Goal: Task Accomplishment & Management: Use online tool/utility

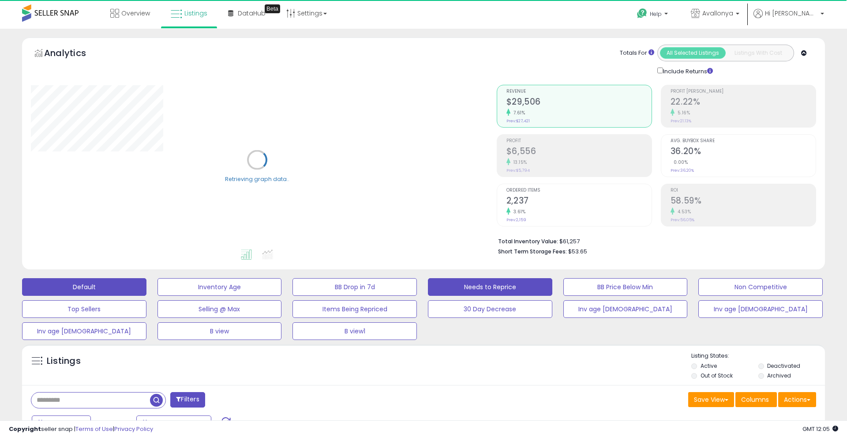
click at [474, 285] on button "Needs to Reprice" at bounding box center [490, 287] width 124 height 18
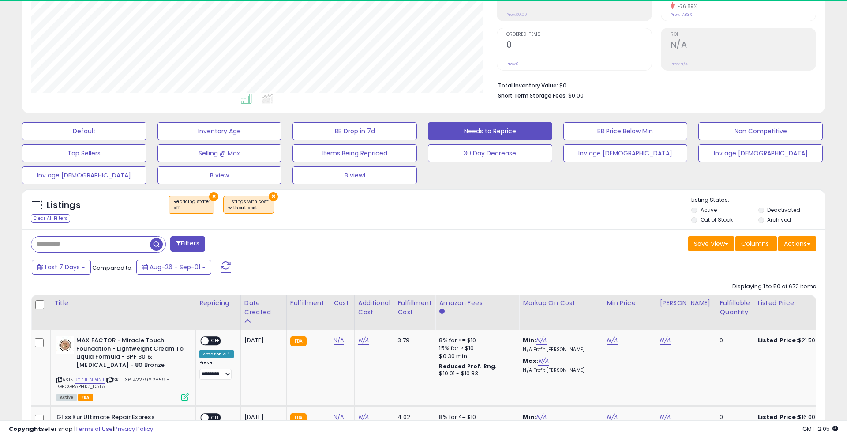
scroll to position [181, 466]
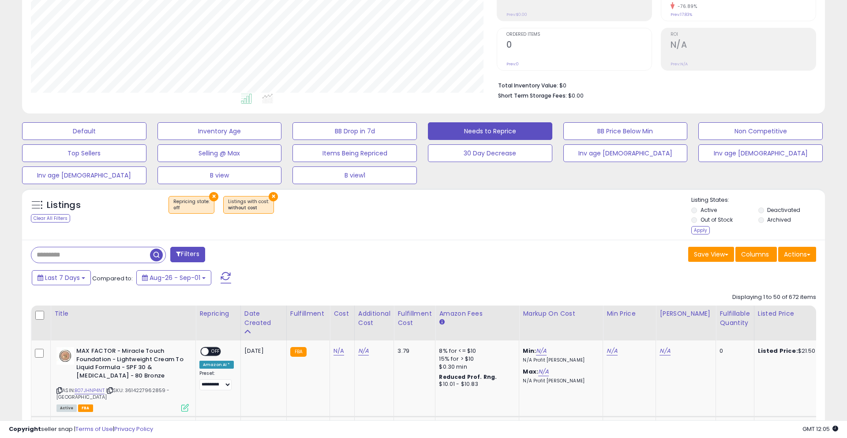
click at [763, 207] on li "Deactivated" at bounding box center [791, 211] width 65 height 10
click at [699, 228] on div "Apply" at bounding box center [701, 230] width 19 height 8
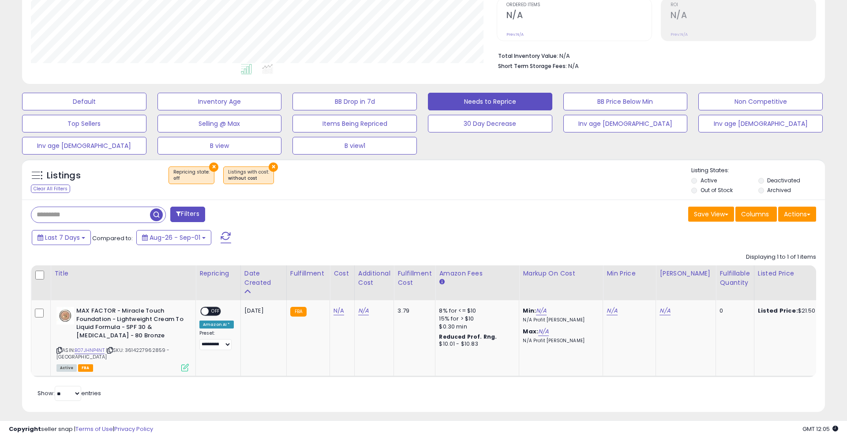
scroll to position [187, 0]
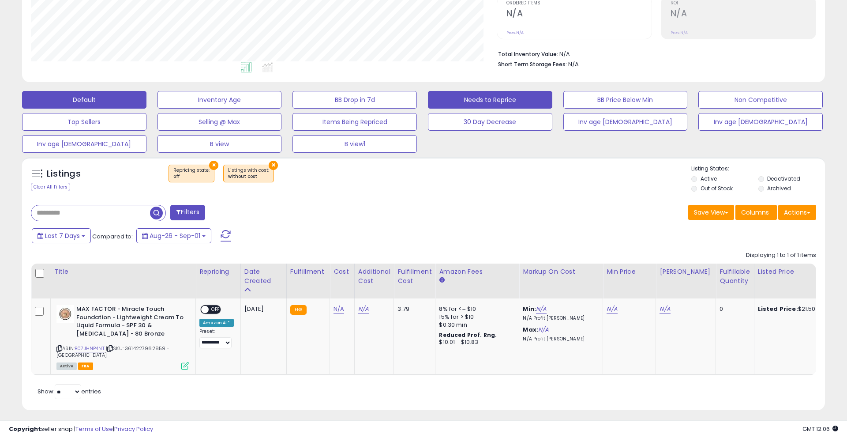
click at [85, 98] on button "Default" at bounding box center [84, 100] width 124 height 18
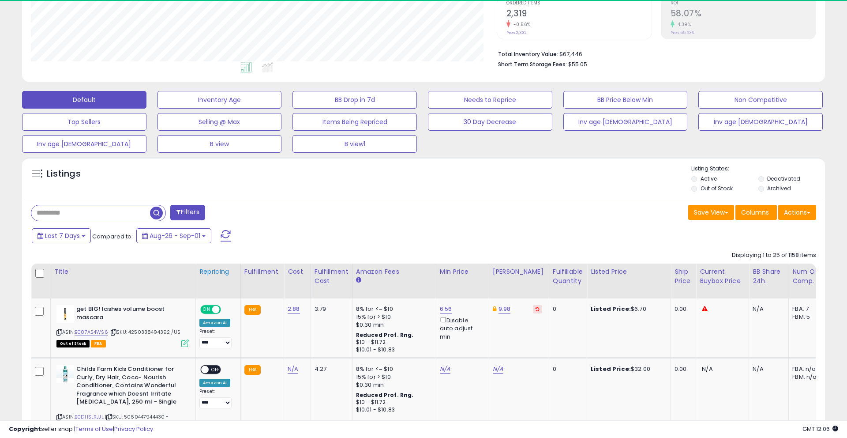
scroll to position [181, 466]
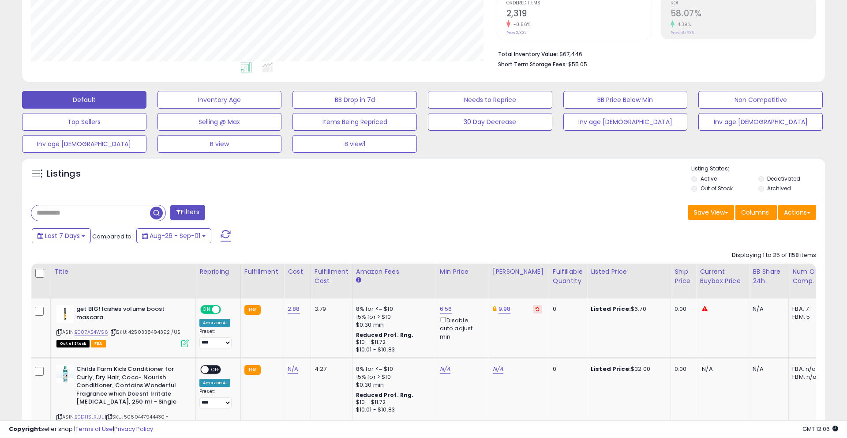
click at [692, 186] on li "Out of Stock" at bounding box center [724, 189] width 65 height 10
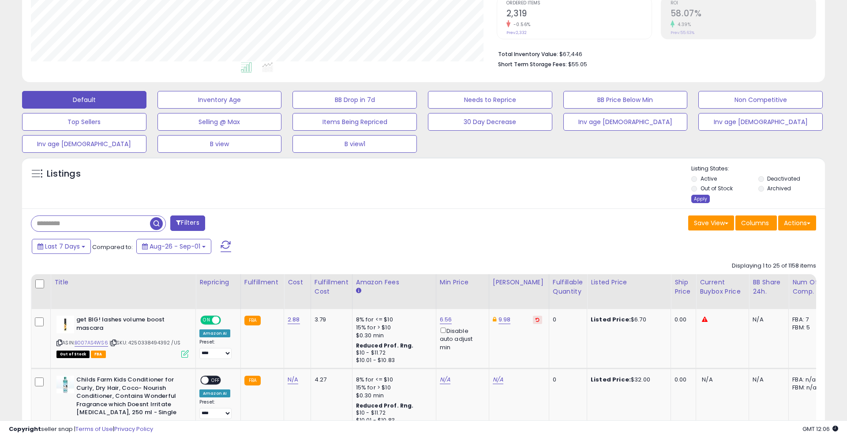
click at [698, 200] on div "Apply" at bounding box center [701, 199] width 19 height 8
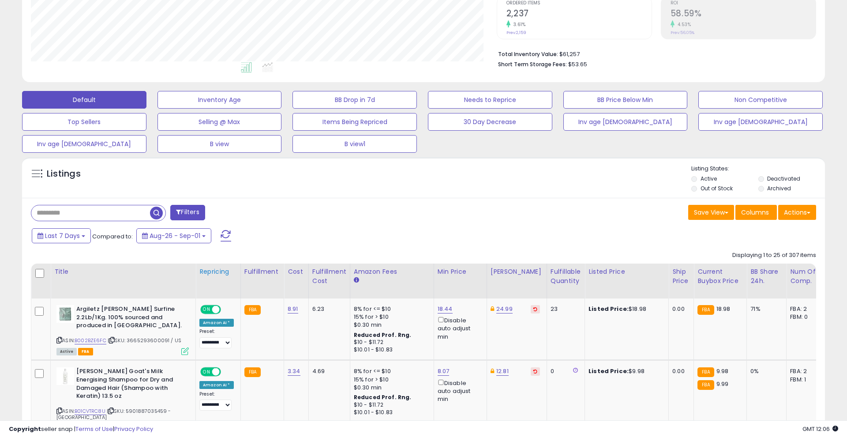
click at [221, 275] on div "Repricing" at bounding box center [218, 271] width 38 height 9
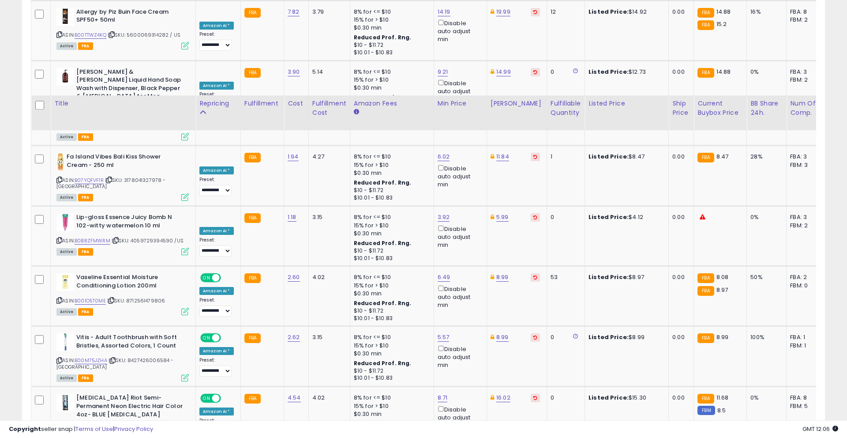
scroll to position [1819, 0]
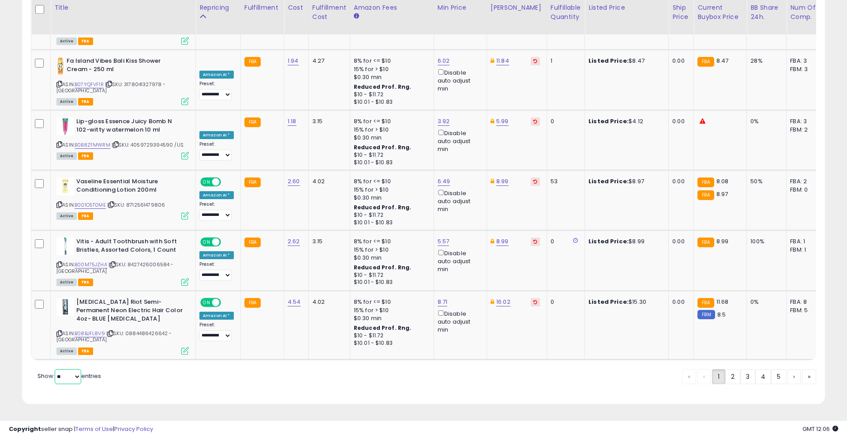
click at [67, 369] on select "** **" at bounding box center [68, 376] width 26 height 15
select select "**"
click at [56, 369] on select "** **" at bounding box center [68, 376] width 26 height 15
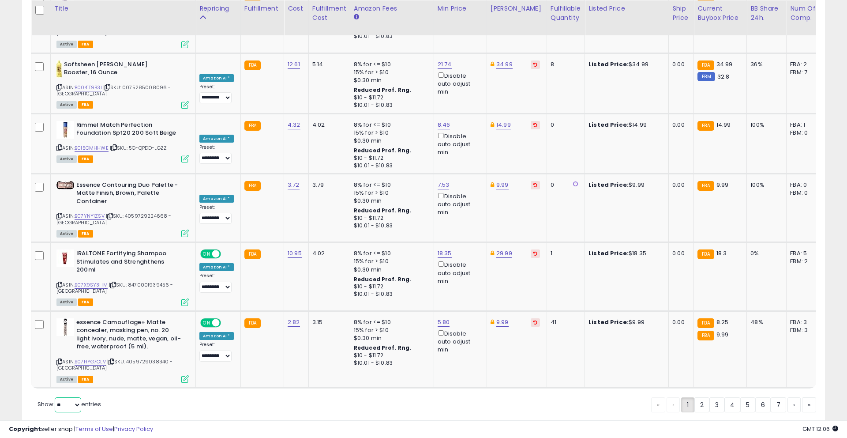
scroll to position [3457, 0]
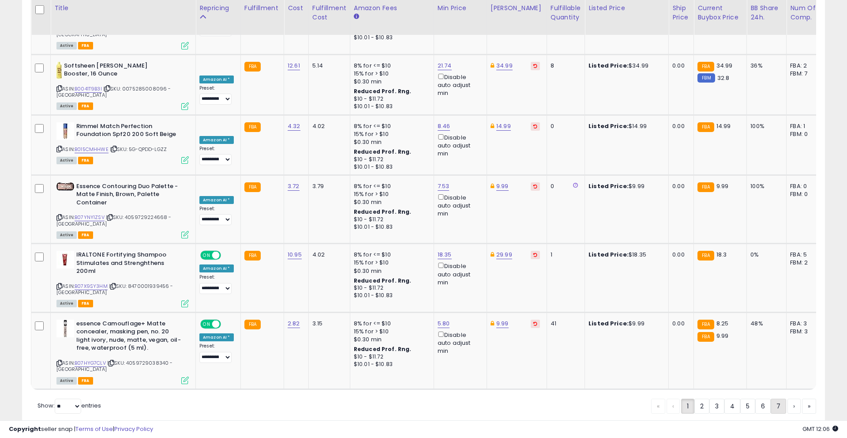
click at [775, 399] on link "7" at bounding box center [778, 406] width 15 height 15
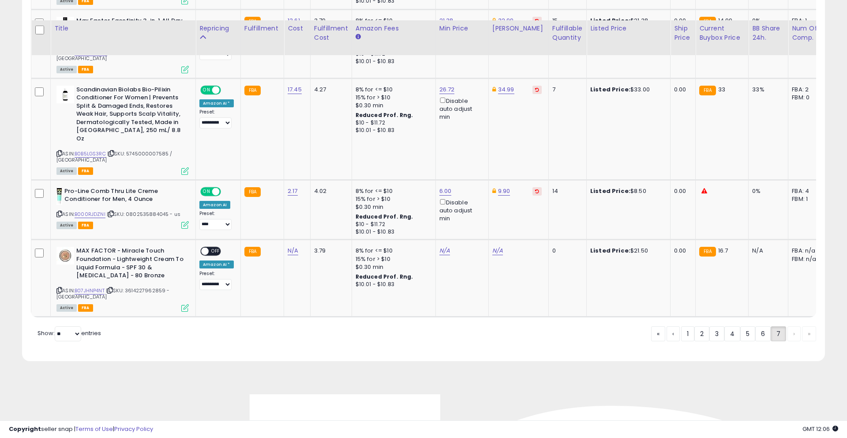
scroll to position [600, 0]
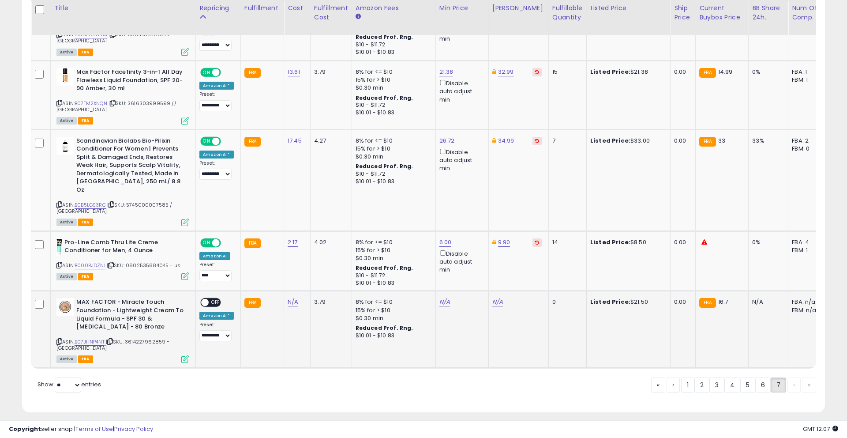
click at [215, 299] on span "OFF" at bounding box center [216, 303] width 14 height 8
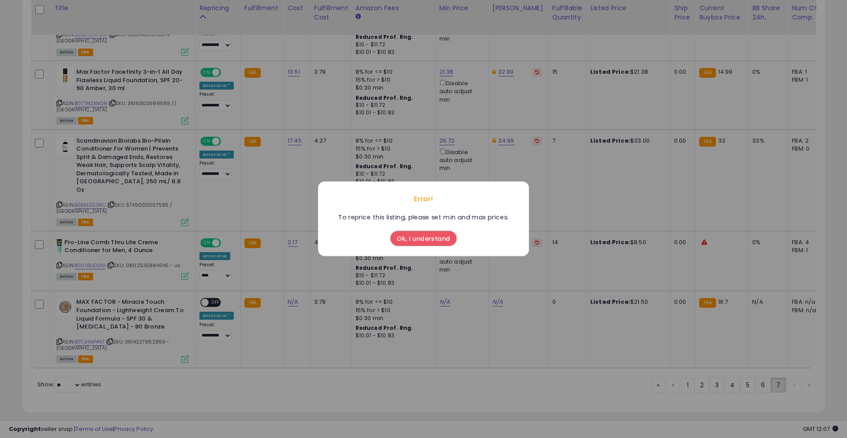
click at [427, 235] on button "Ok, I understand" at bounding box center [424, 238] width 66 height 15
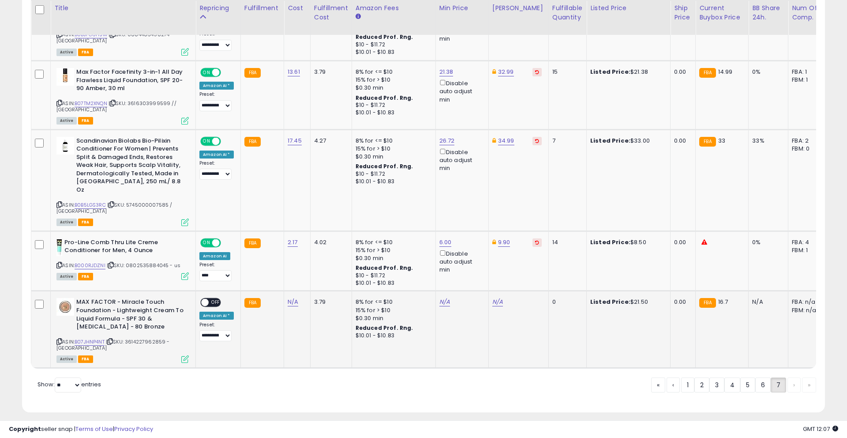
click at [59, 339] on icon at bounding box center [59, 341] width 6 height 5
click at [113, 339] on icon at bounding box center [110, 341] width 6 height 5
drag, startPoint x: 77, startPoint y: 278, endPoint x: 168, endPoint y: 281, distance: 91.4
click at [168, 298] on b "MAX FACTOR - Miracle Touch Foundation - Lightweight Cream To Liquid Formula - S…" at bounding box center [129, 315] width 107 height 35
copy b "MAX FACTOR - Miracle Touch"
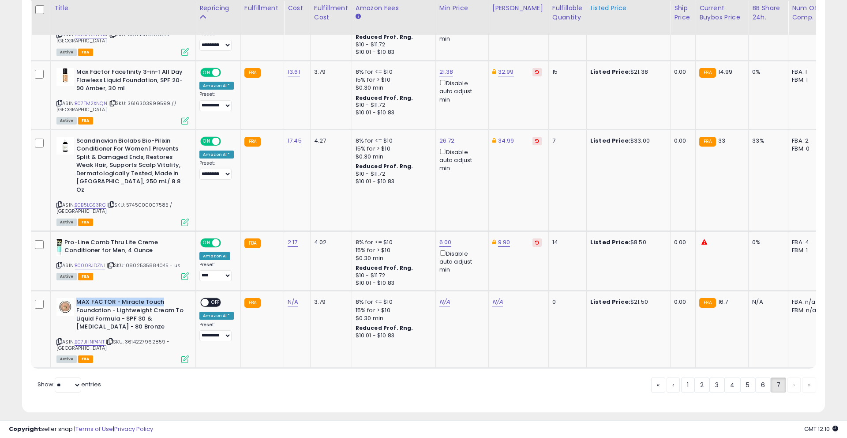
scroll to position [181, 466]
click at [59, 339] on icon at bounding box center [59, 341] width 6 height 5
